Goal: Task Accomplishment & Management: Manage account settings

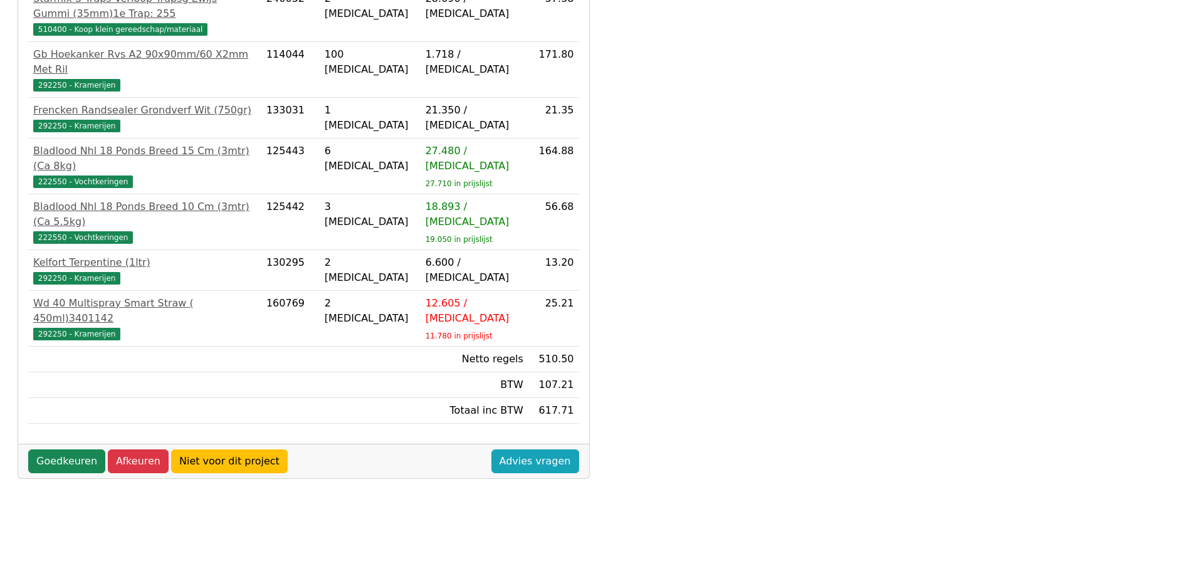
scroll to position [359, 0]
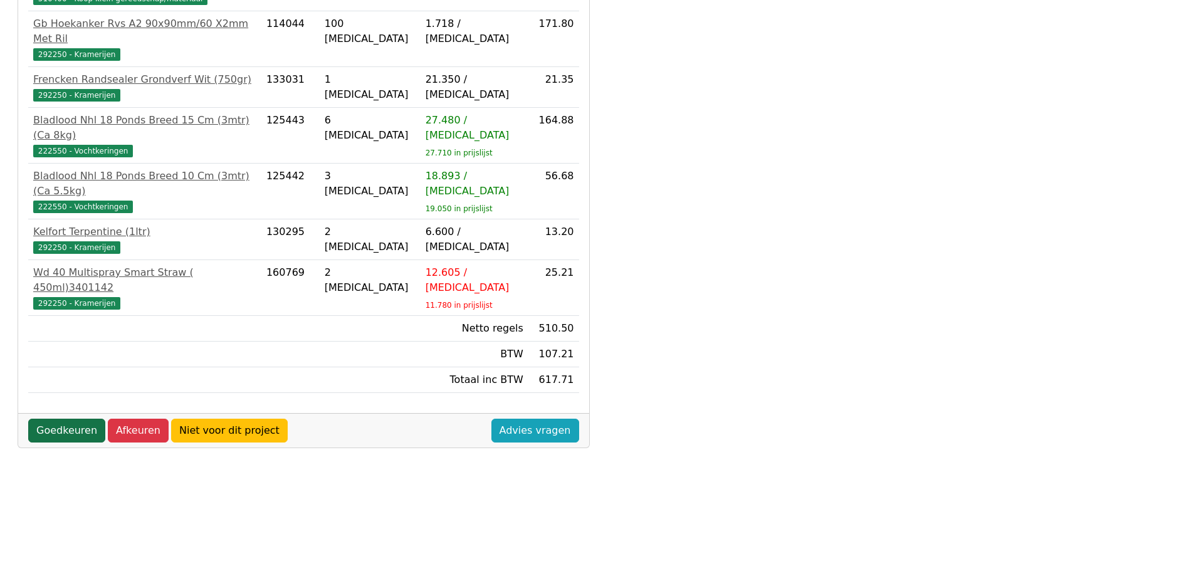
click at [67, 419] on link "Goedkeuren" at bounding box center [66, 431] width 77 height 24
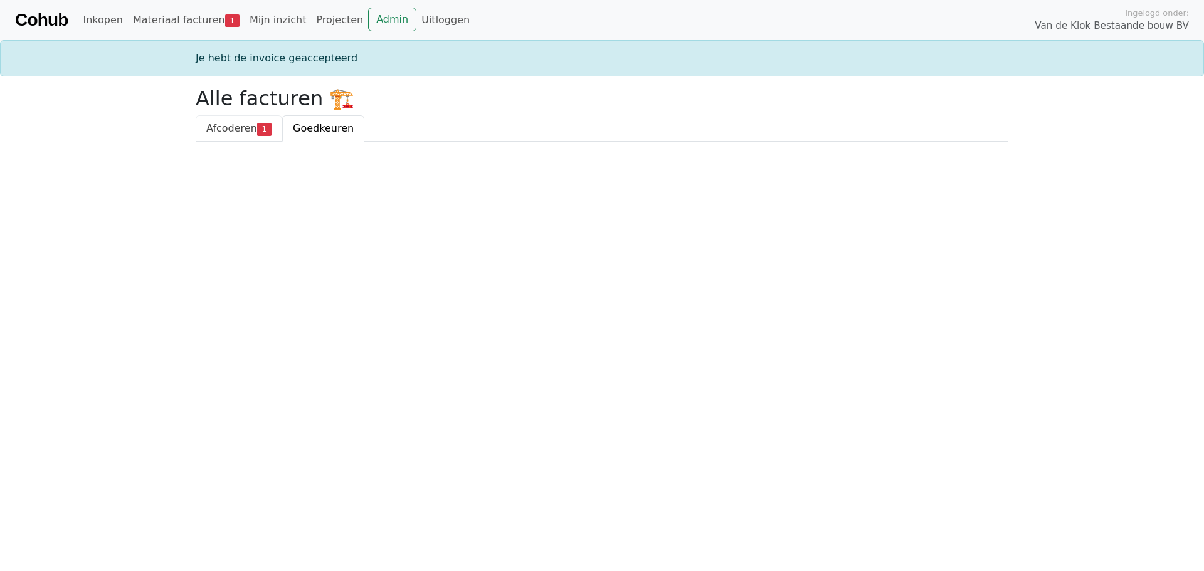
click at [216, 127] on span "Afcoderen" at bounding box center [231, 128] width 51 height 12
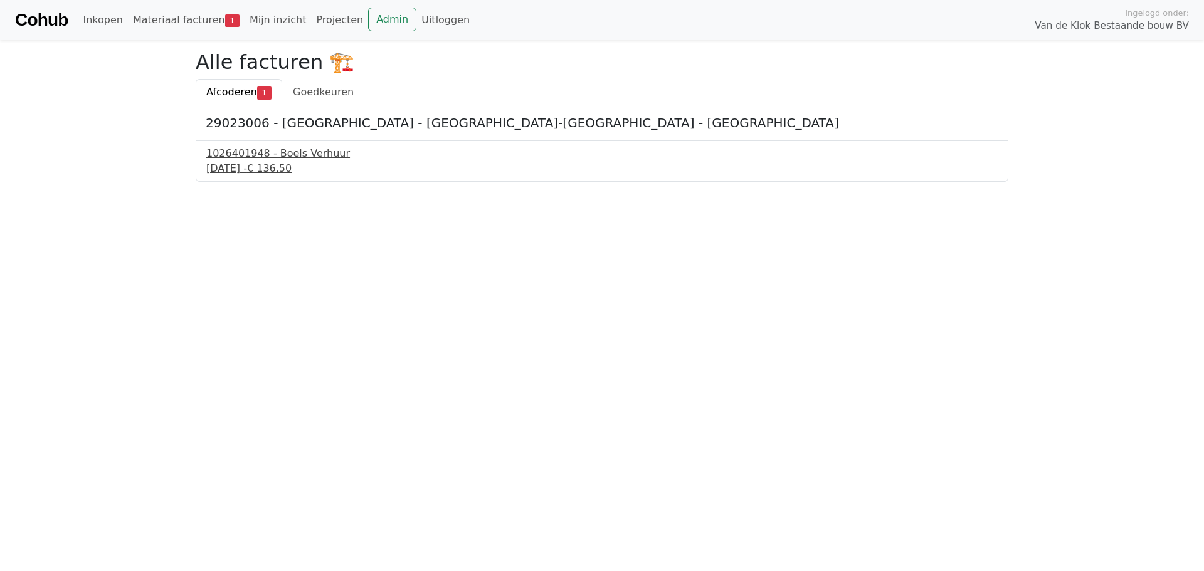
click at [237, 159] on div "1026401948 - Boels Verhuur" at bounding box center [601, 153] width 791 height 15
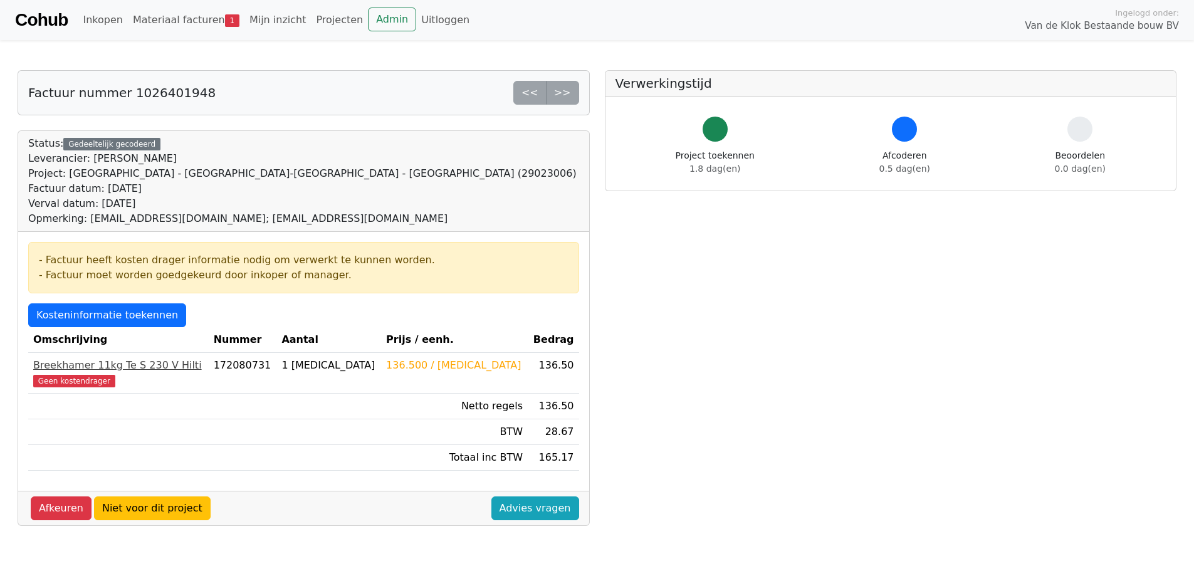
click at [73, 360] on div "Breekhamer 11kg Te S 230 V Hilti" at bounding box center [118, 365] width 171 height 15
